Goal: Transaction & Acquisition: Purchase product/service

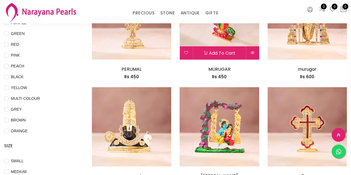
scroll to position [166, 0]
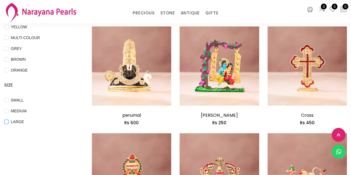
click at [13, 122] on span "LARGE" at bounding box center [17, 122] width 17 height 6
click at [9, 122] on input "LARGE" at bounding box center [6, 125] width 4 height 12
checkbox input "true"
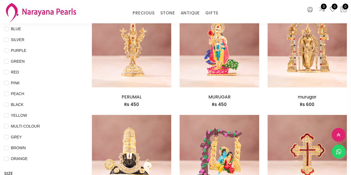
scroll to position [83, 0]
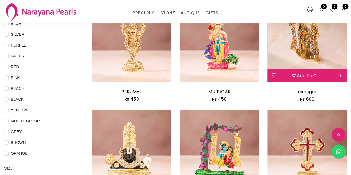
click at [305, 55] on img at bounding box center [306, 42] width 79 height 79
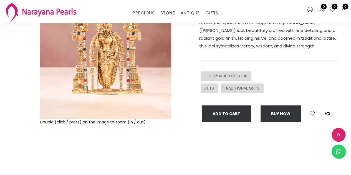
scroll to position [83, 0]
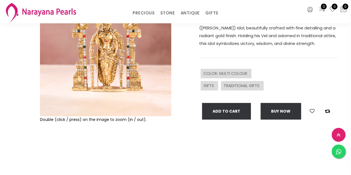
click at [124, 76] on img at bounding box center [105, 50] width 131 height 131
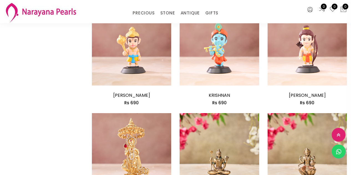
scroll to position [693, 0]
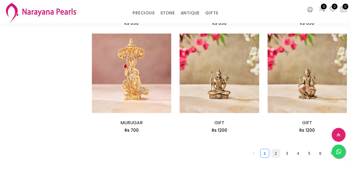
click at [273, 153] on link "2" at bounding box center [275, 153] width 8 height 8
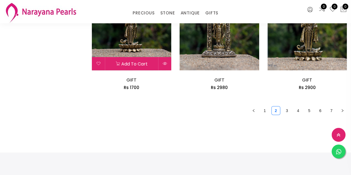
scroll to position [804, 0]
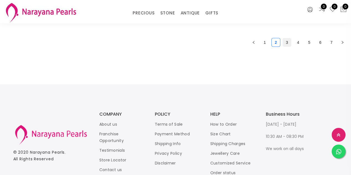
click at [289, 41] on link "3" at bounding box center [286, 42] width 8 height 8
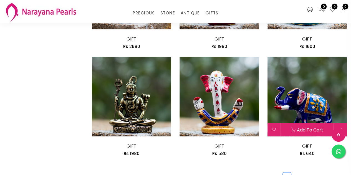
scroll to position [721, 0]
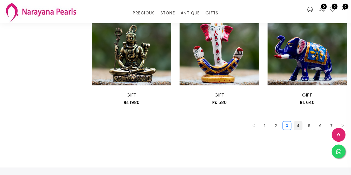
click at [298, 126] on link "4" at bounding box center [297, 125] width 8 height 8
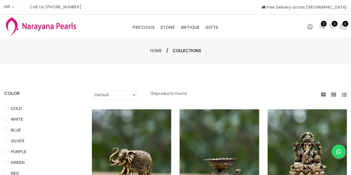
click at [334, 94] on icon at bounding box center [333, 94] width 5 height 5
click at [345, 95] on icon at bounding box center [343, 94] width 5 height 5
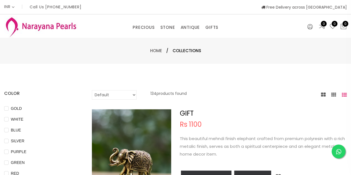
click at [321, 93] on icon at bounding box center [323, 94] width 5 height 5
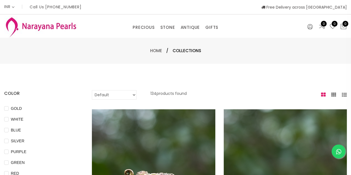
click at [333, 93] on icon at bounding box center [333, 94] width 5 height 5
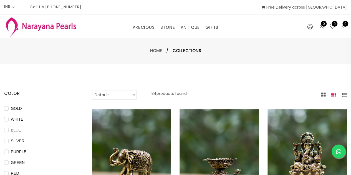
click at [134, 94] on select "Default Price - High to Low Price - Low to High" at bounding box center [114, 94] width 45 height 9
click at [159, 38] on div "Home / Collections" at bounding box center [175, 51] width 351 height 26
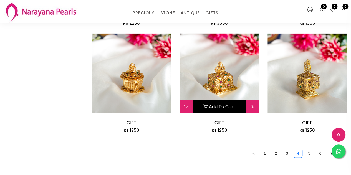
scroll to position [776, 0]
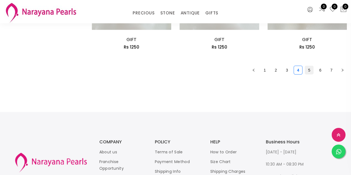
click at [309, 71] on link "5" at bounding box center [309, 70] width 8 height 8
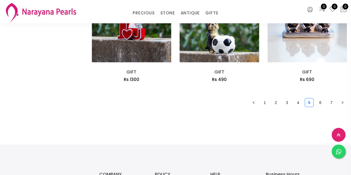
scroll to position [748, 0]
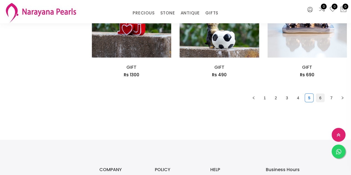
click at [321, 99] on link "6" at bounding box center [320, 98] width 8 height 8
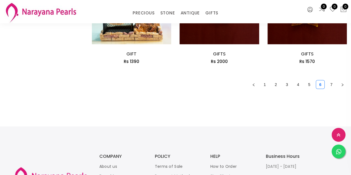
scroll to position [804, 0]
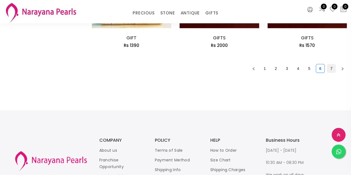
click at [334, 69] on link "7" at bounding box center [331, 68] width 8 height 8
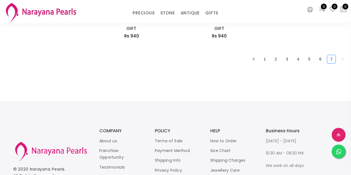
scroll to position [360, 0]
